Goal: Task Accomplishment & Management: Manage account settings

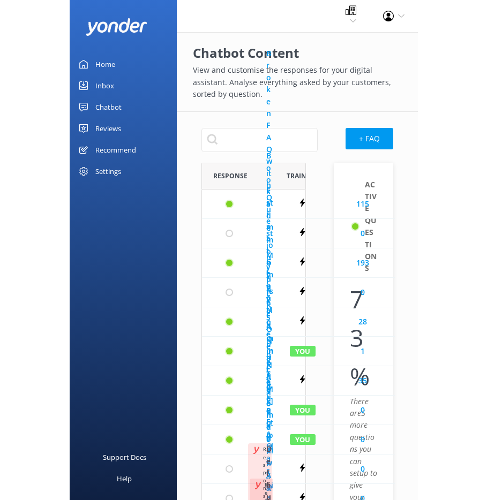
scroll to position [579, 97]
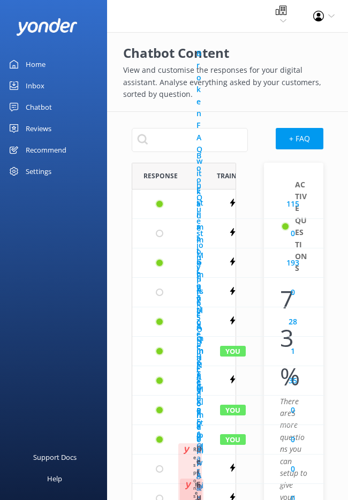
click at [326, 14] on div "Profile Settings Logout" at bounding box center [324, 16] width 48 height 32
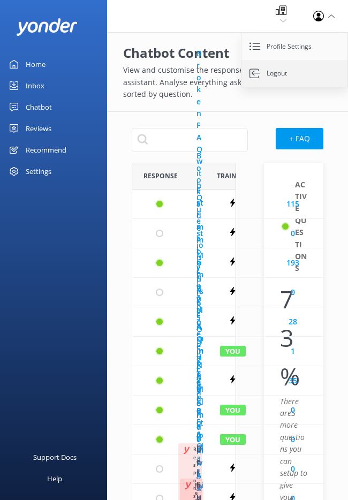
click at [310, 74] on link "Logout" at bounding box center [294, 73] width 107 height 27
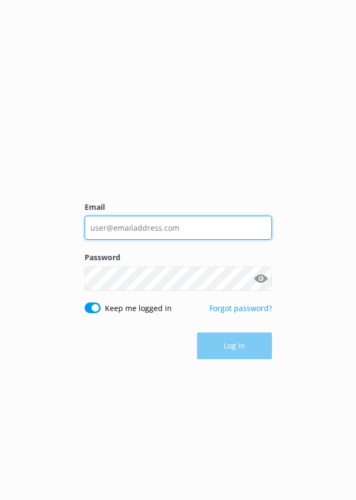
type input "karu@yonderhq.com"
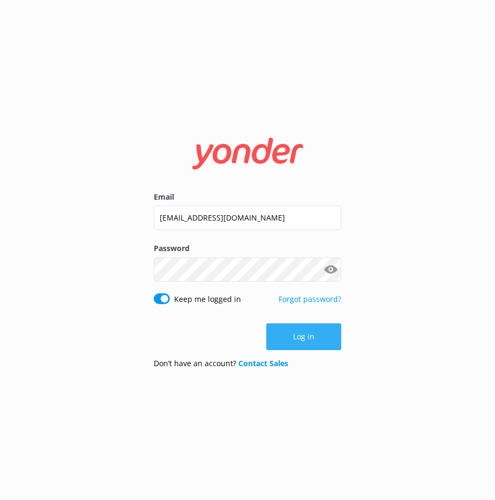
click at [295, 341] on button "Log in" at bounding box center [303, 336] width 75 height 27
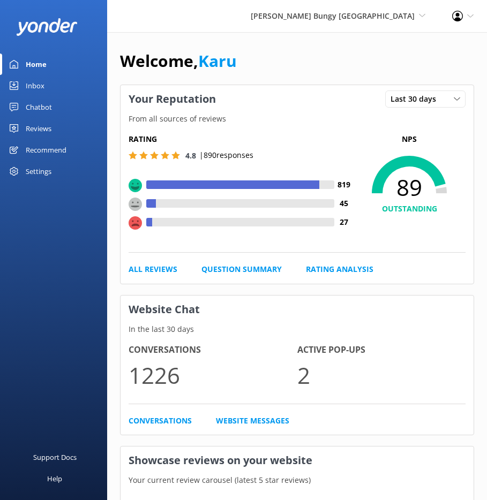
click at [33, 85] on div "Inbox" at bounding box center [35, 85] width 19 height 21
